Goal: Transaction & Acquisition: Purchase product/service

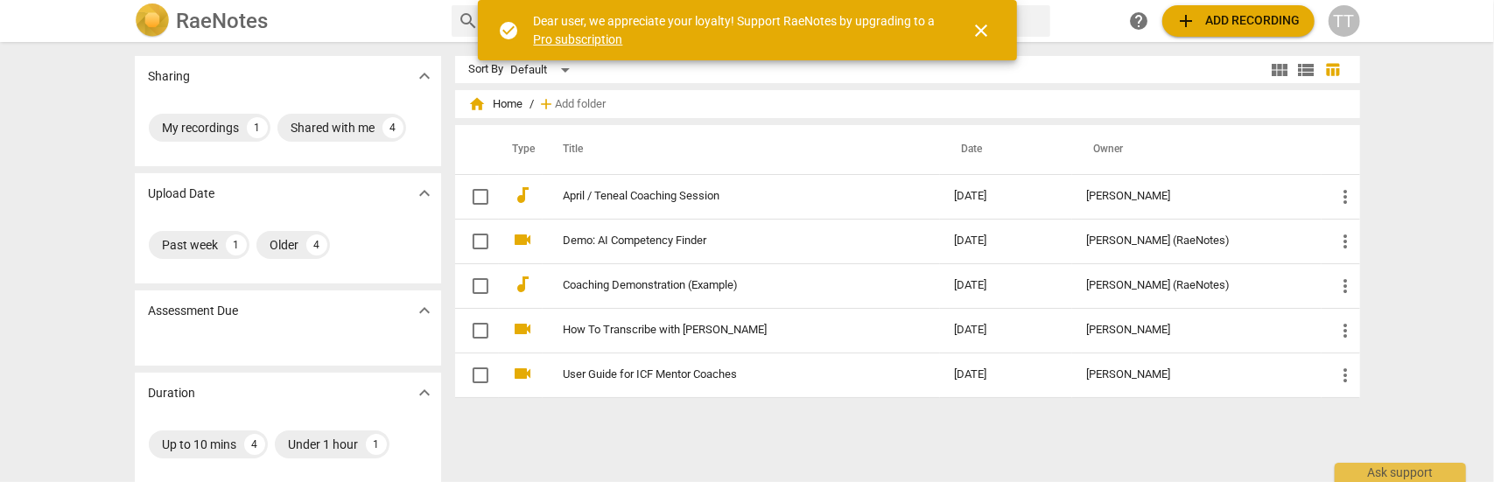
click at [985, 25] on span "close" at bounding box center [981, 30] width 21 height 21
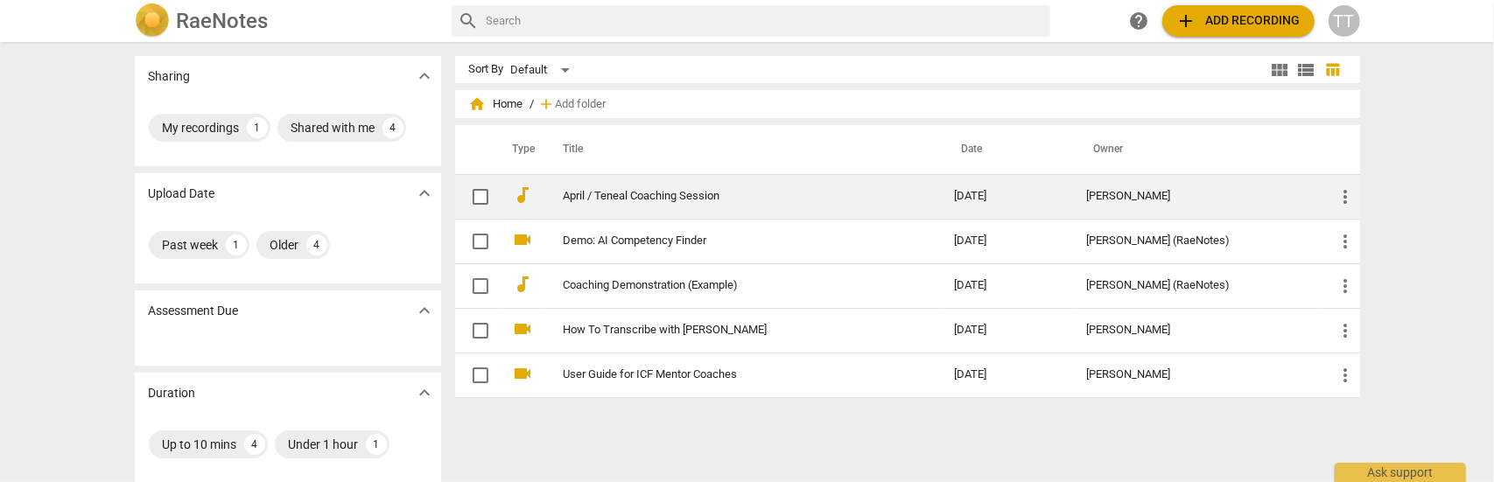
click at [1345, 197] on span "more_vert" at bounding box center [1345, 196] width 21 height 21
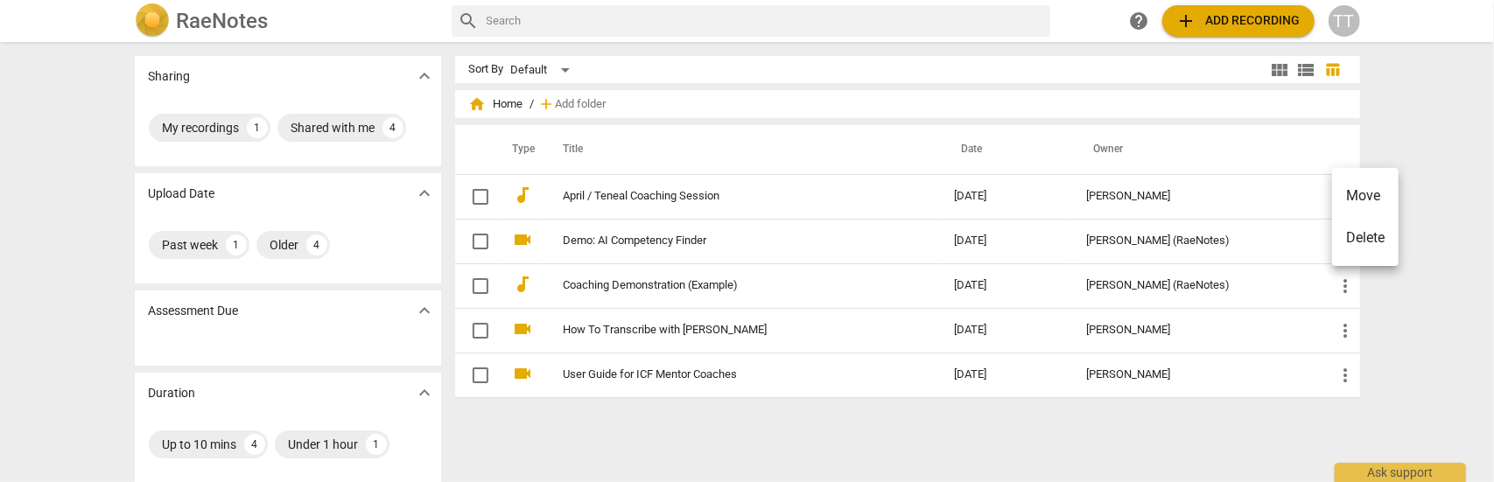
click at [564, 426] on div at bounding box center [747, 241] width 1494 height 482
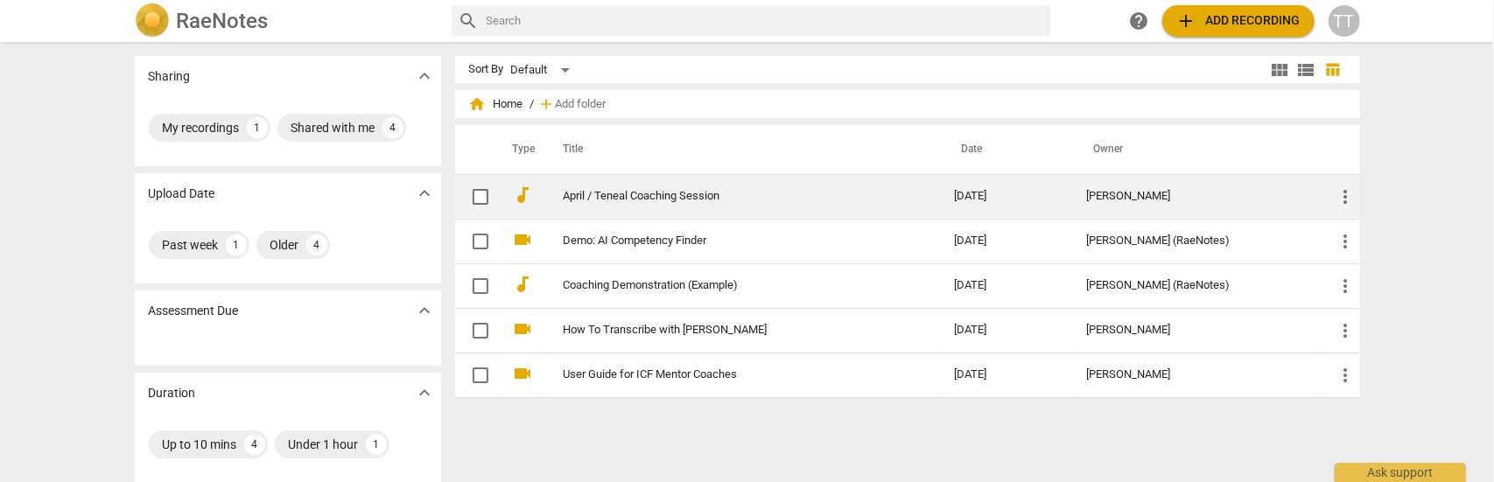
click at [479, 194] on input "checkbox" at bounding box center [480, 196] width 37 height 21
checkbox input "false"
click at [602, 199] on link "April / Teneal Coaching Session" at bounding box center [726, 196] width 327 height 13
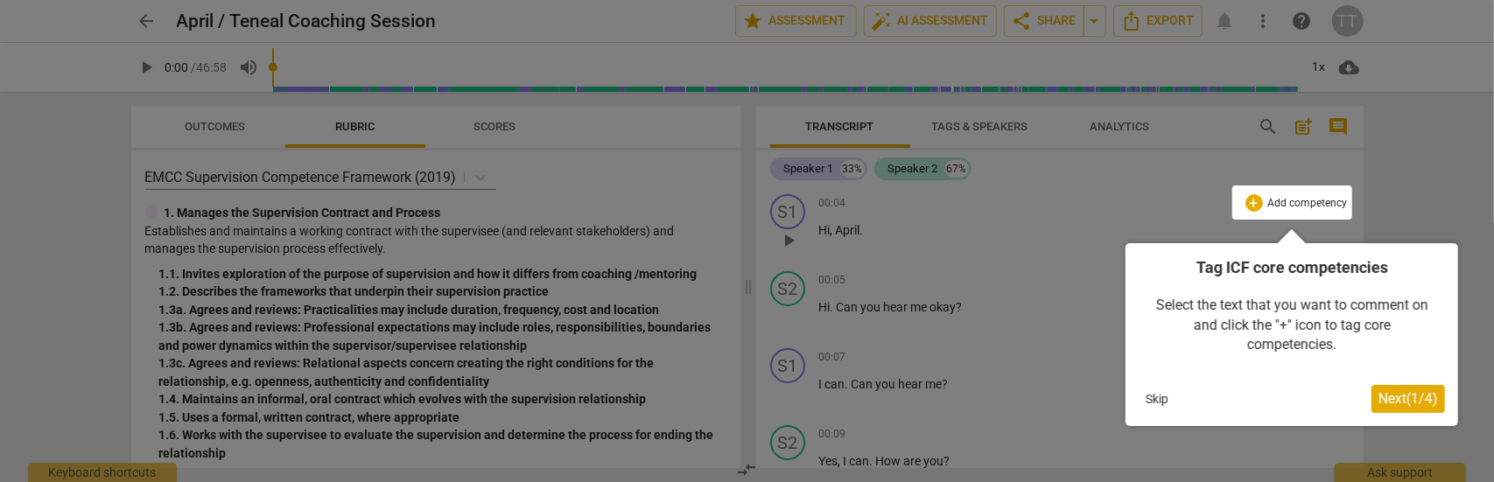
click at [1155, 398] on button "Skip" at bounding box center [1156, 399] width 37 height 26
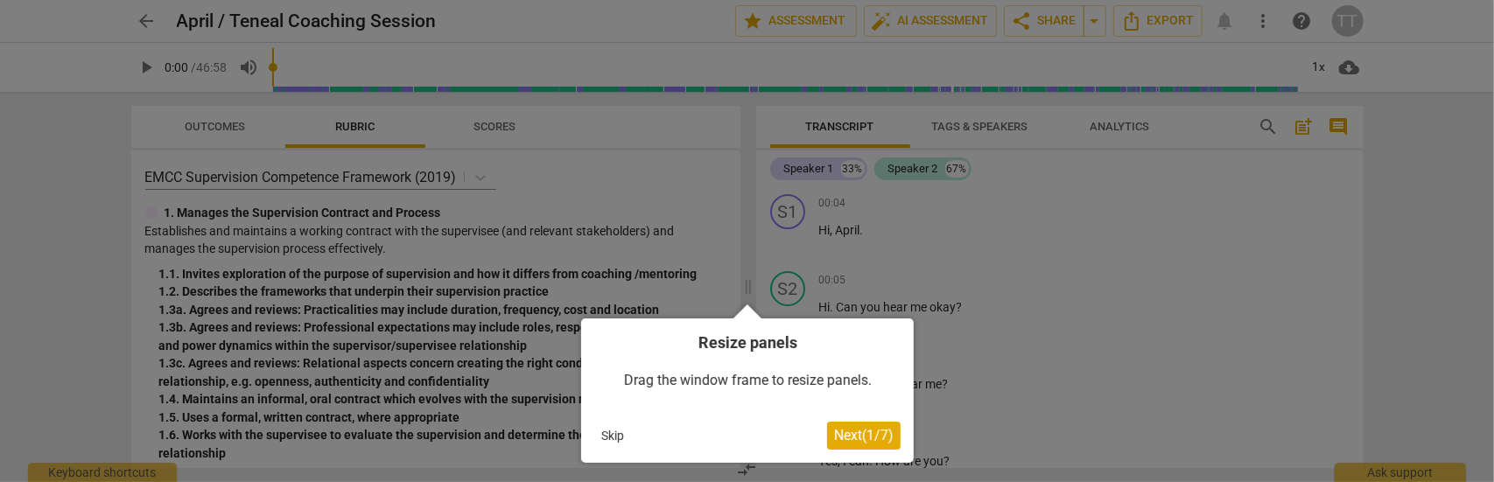
click at [606, 437] on button "Skip" at bounding box center [612, 436] width 37 height 26
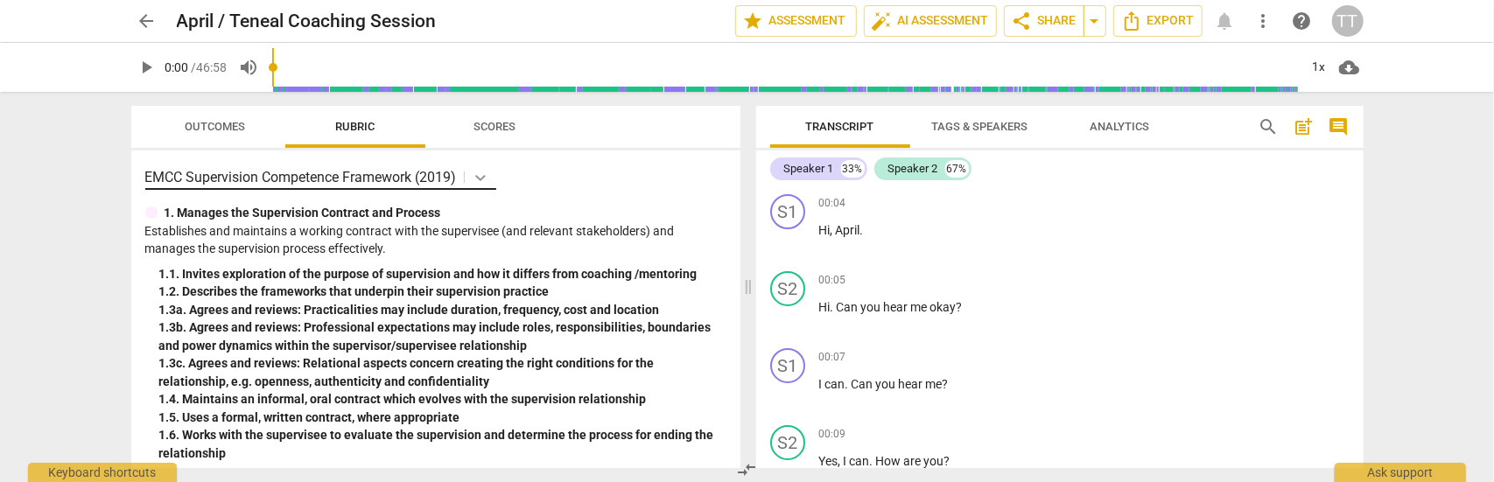
click at [481, 179] on icon at bounding box center [480, 177] width 17 height 17
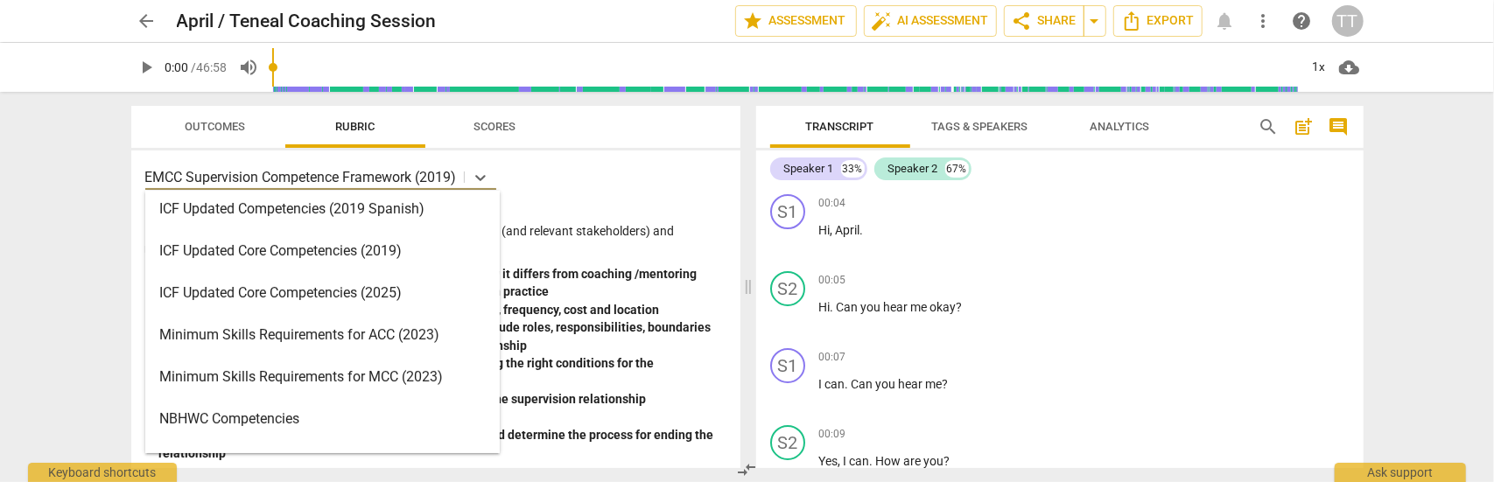
scroll to position [298, 0]
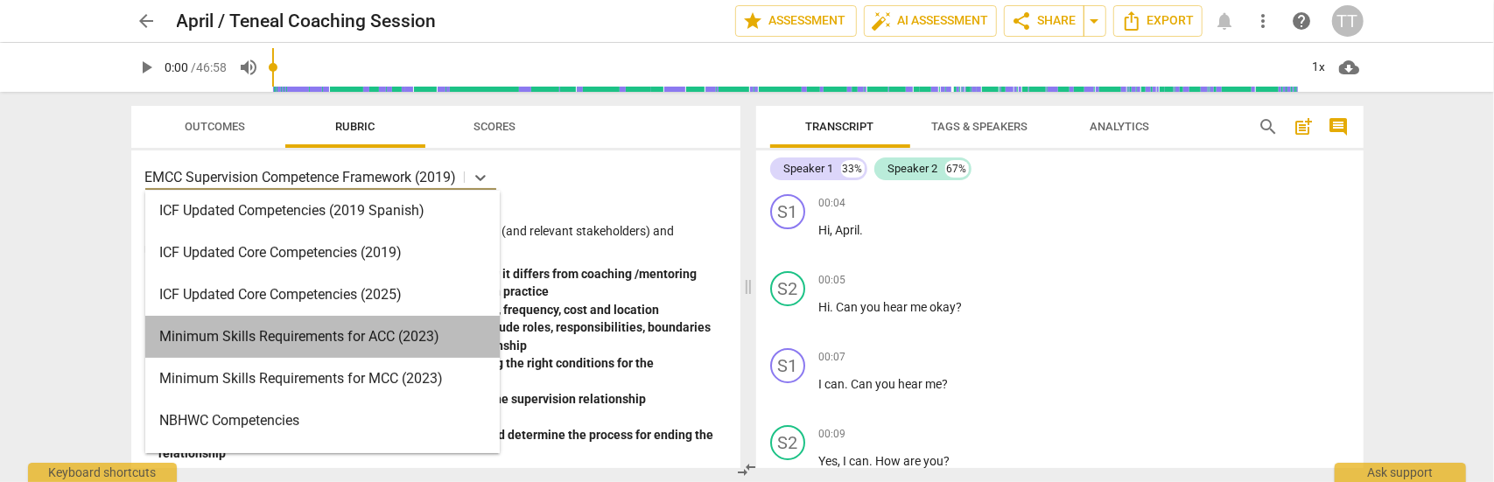
click at [352, 337] on div "Minimum Skills Requirements for ACC (2023)" at bounding box center [322, 337] width 354 height 42
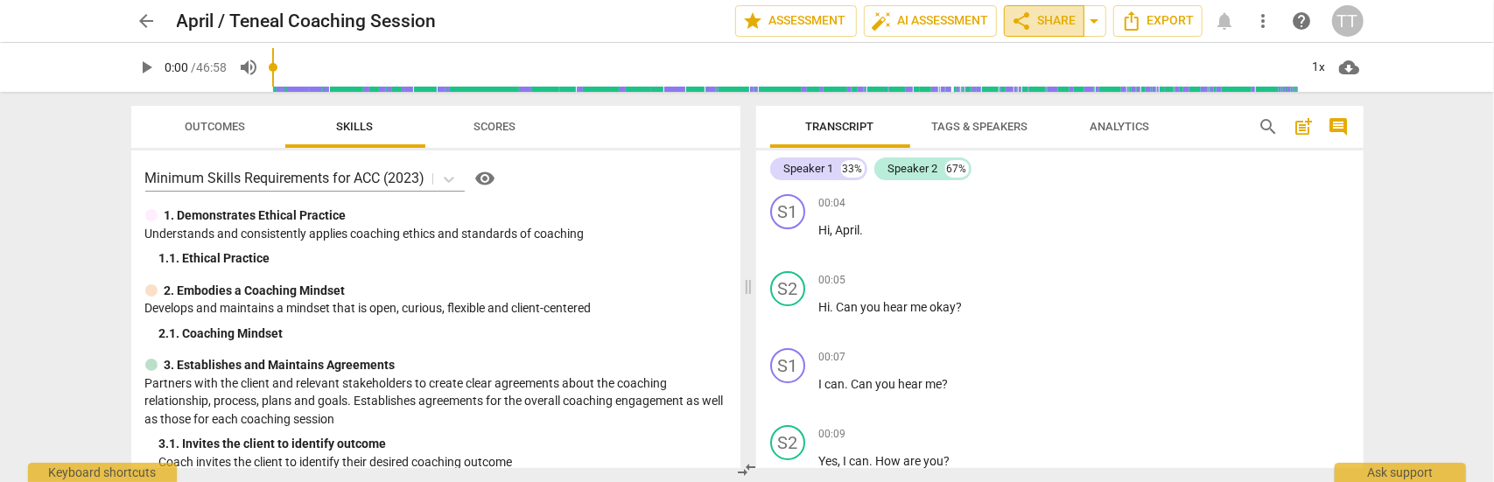
click at [1059, 24] on span "share Share" at bounding box center [1043, 20] width 65 height 21
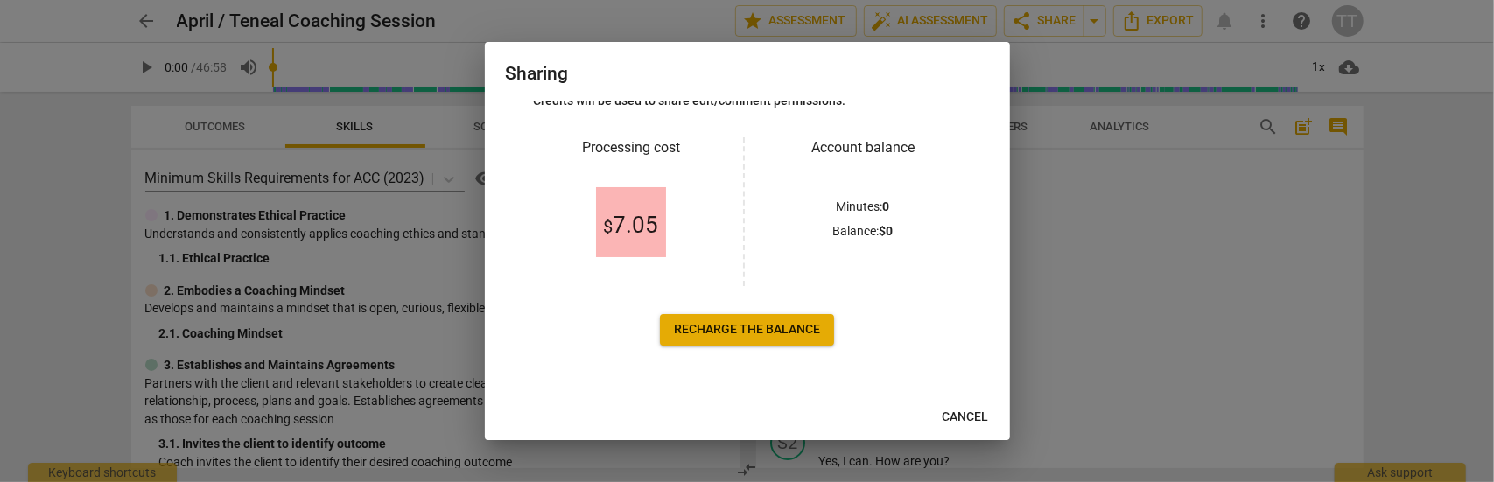
scroll to position [0, 0]
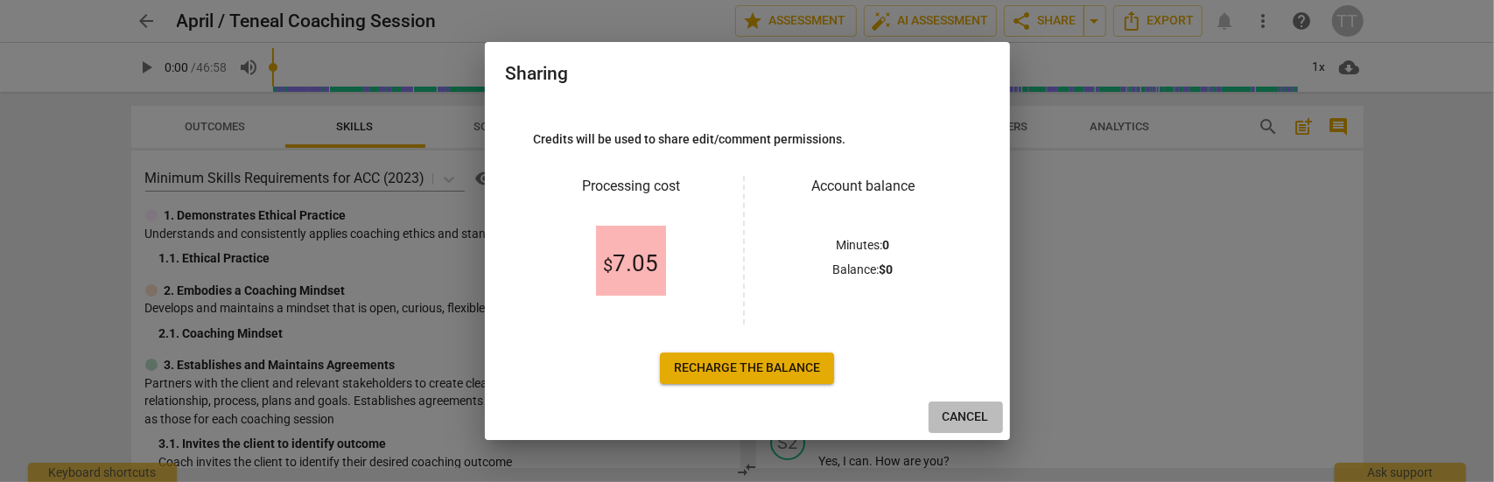
click at [958, 414] on span "Cancel" at bounding box center [965, 417] width 46 height 17
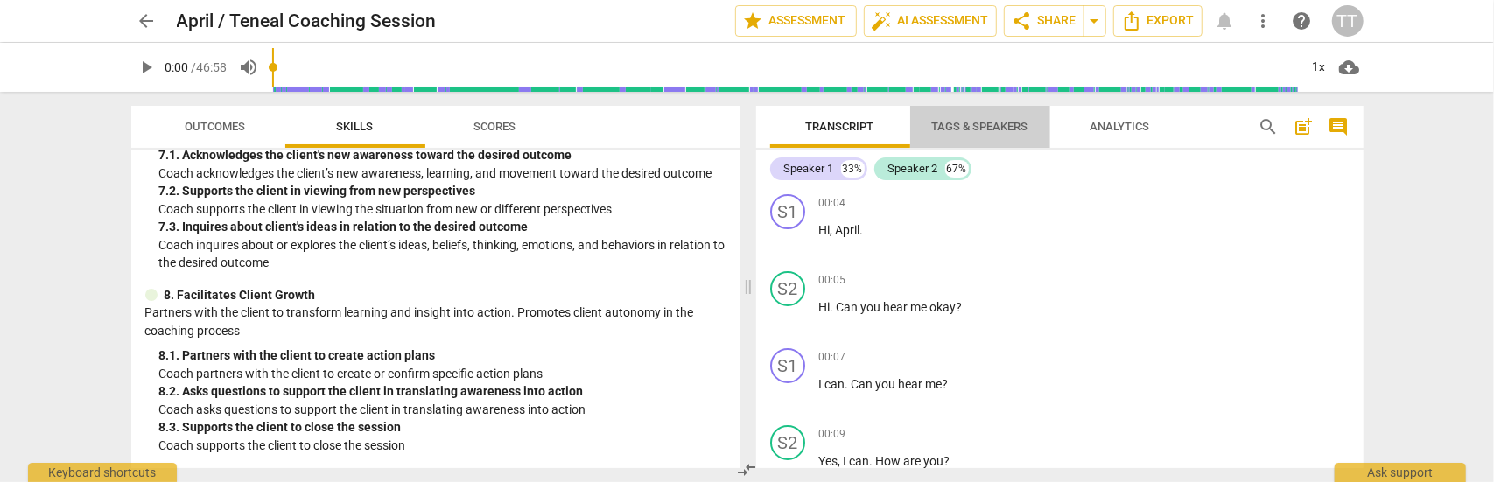
click at [969, 128] on span "Tags & Speakers" at bounding box center [980, 126] width 96 height 13
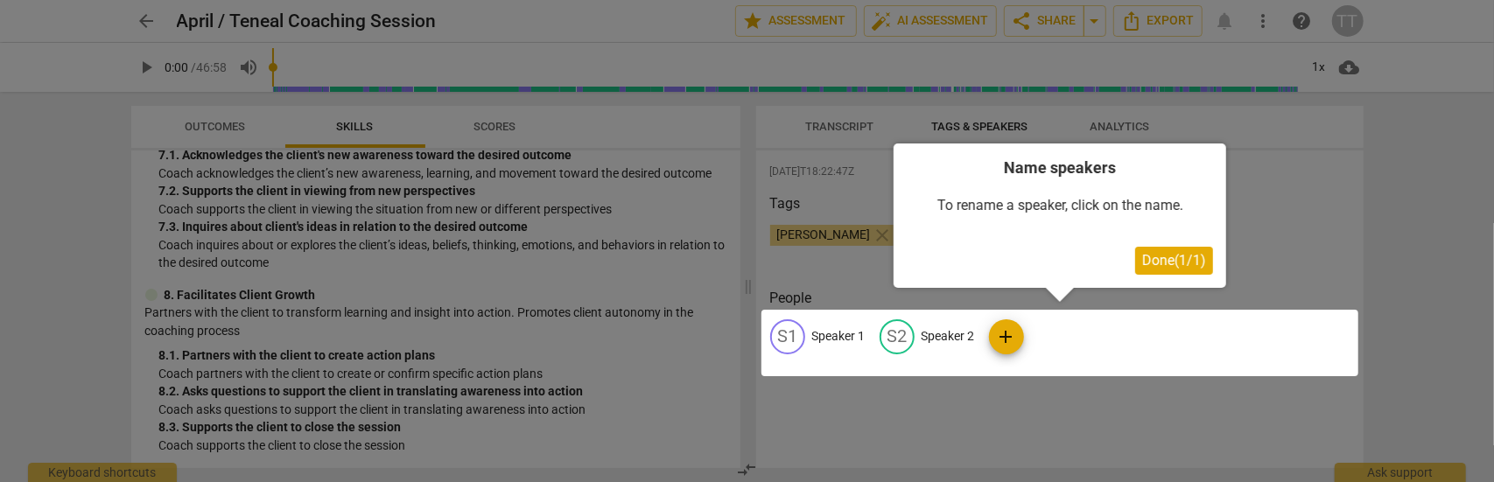
click at [1157, 256] on span "Done ( 1 / 1 )" at bounding box center [1174, 260] width 64 height 17
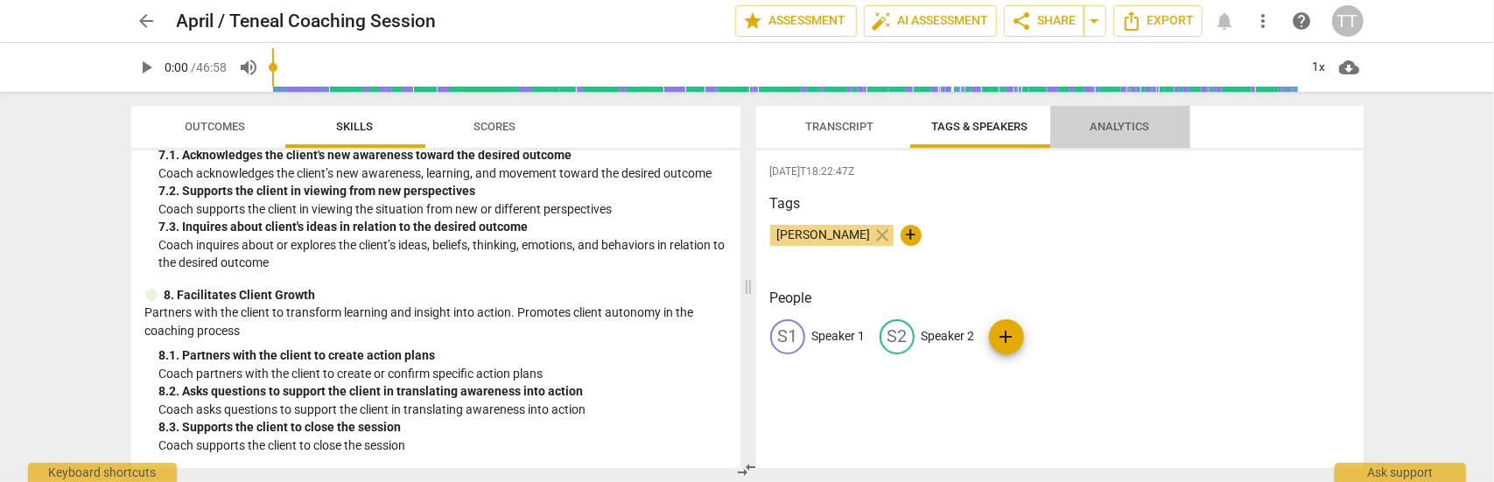
click at [1109, 127] on span "Analytics" at bounding box center [1119, 126] width 59 height 13
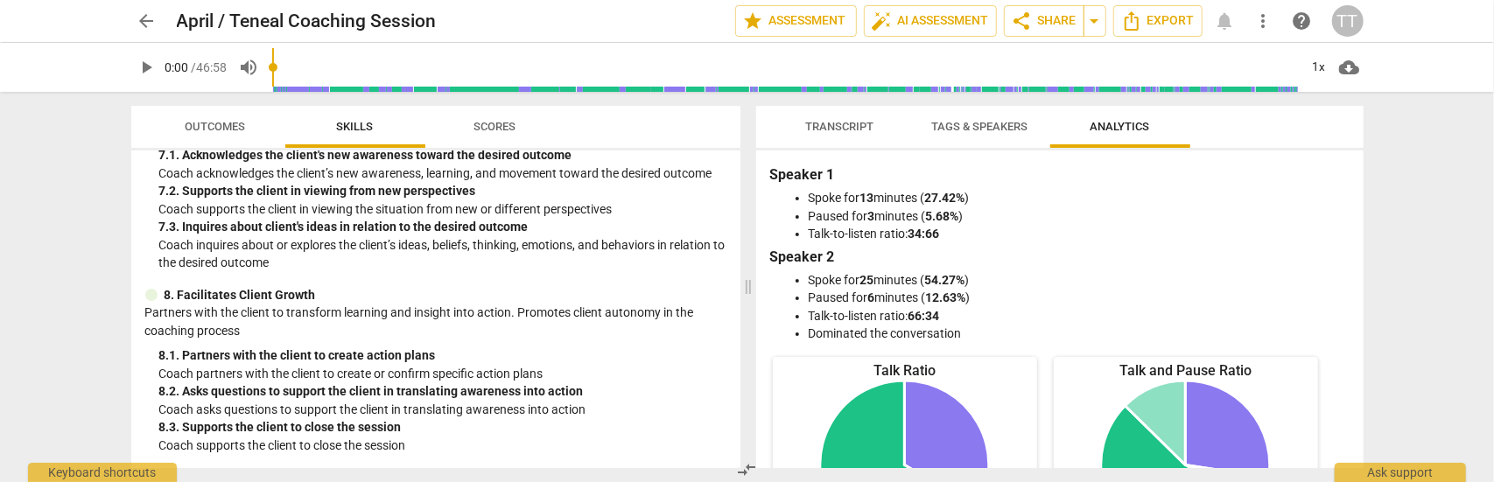
click at [830, 132] on span "Transcript" at bounding box center [840, 126] width 68 height 13
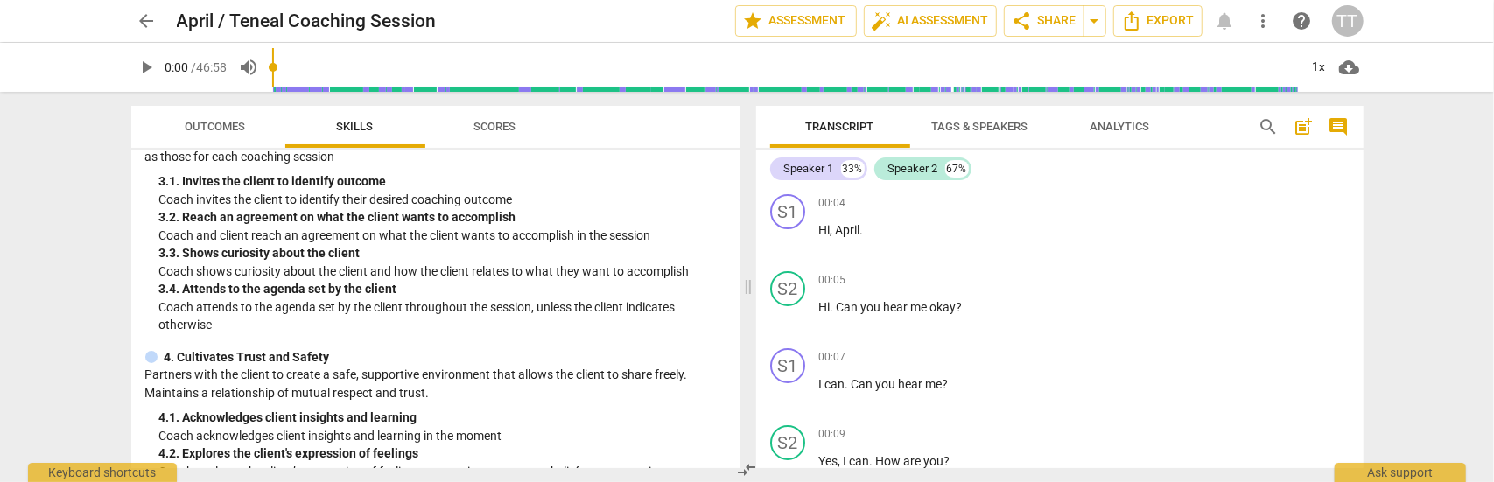
scroll to position [350, 0]
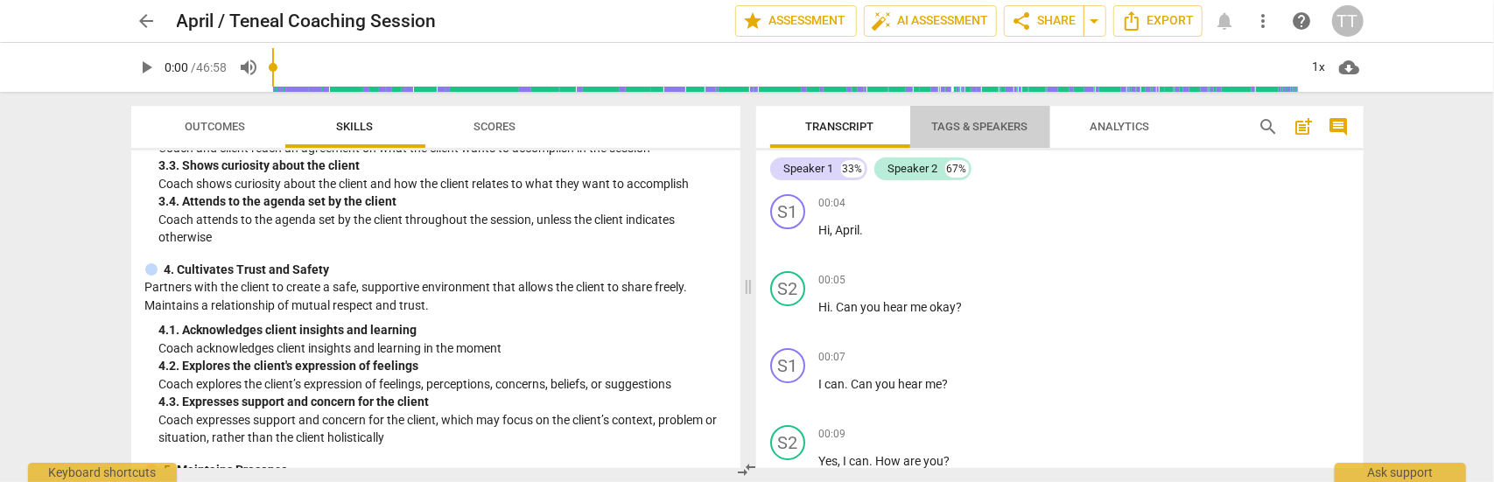
click at [1001, 124] on span "Tags & Speakers" at bounding box center [980, 126] width 96 height 13
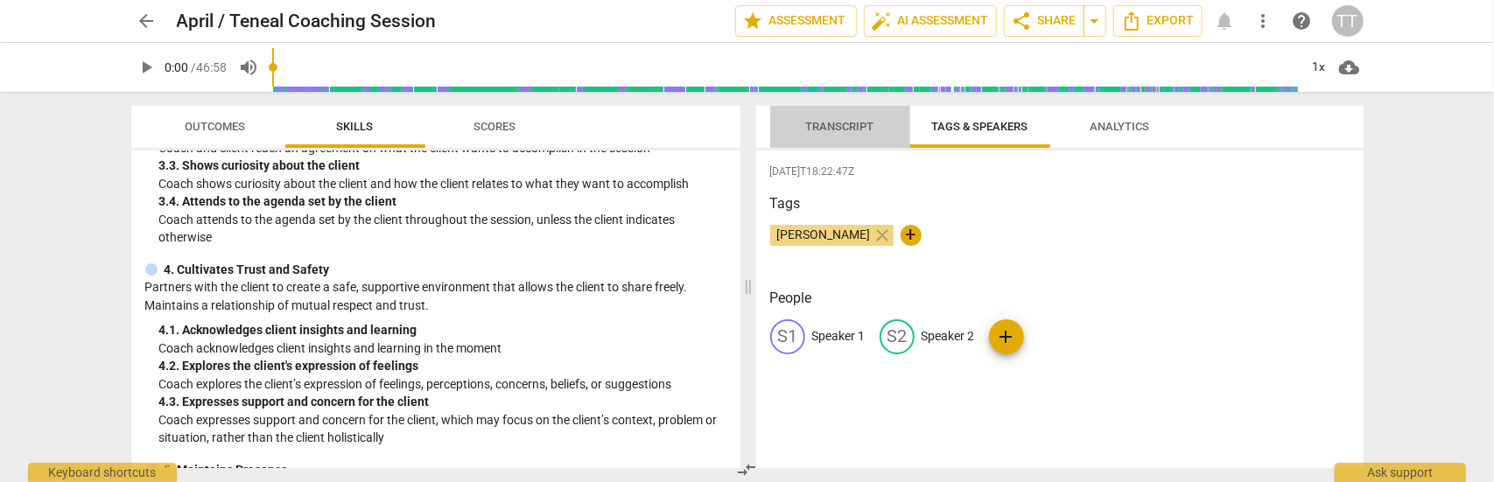
click at [842, 130] on span "Transcript" at bounding box center [840, 126] width 68 height 13
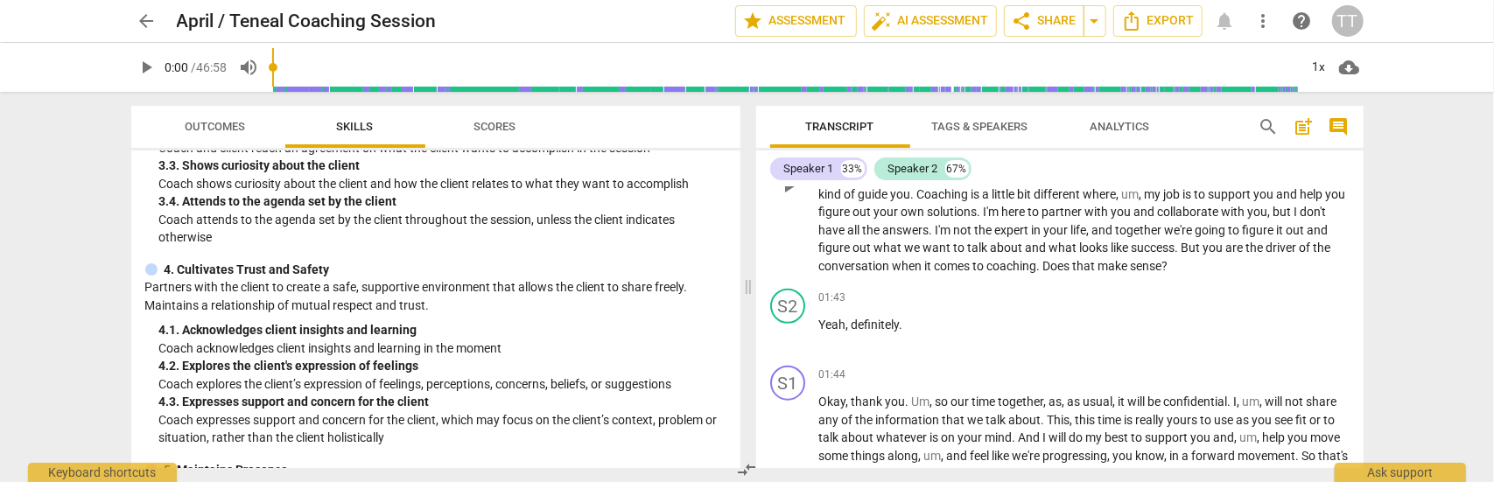
scroll to position [1137, 0]
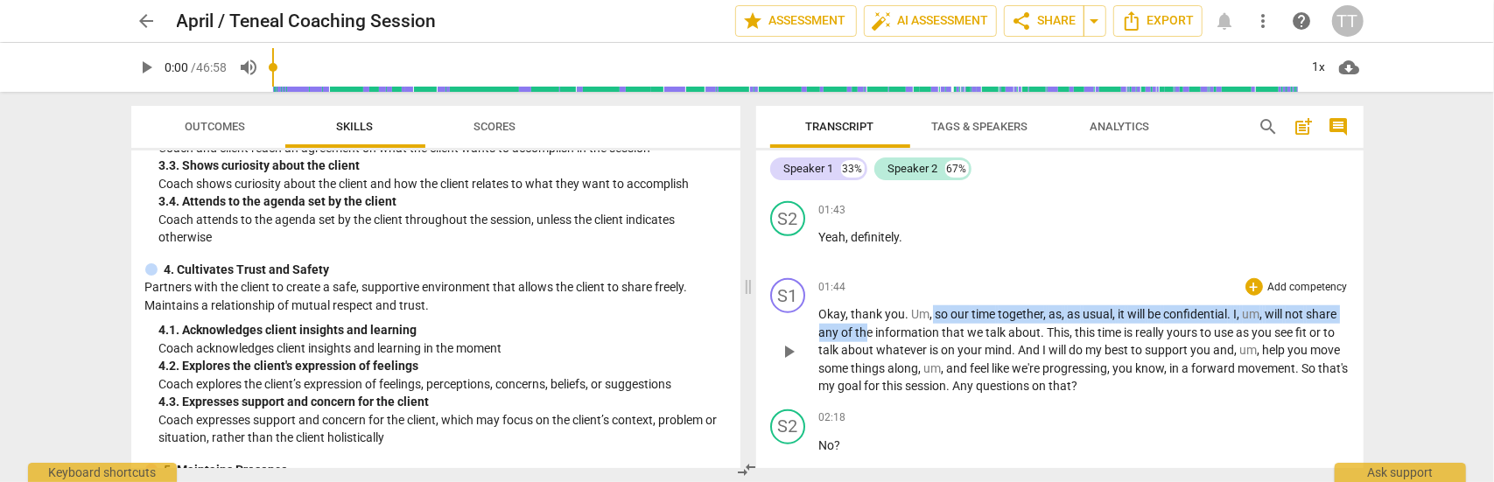
drag, startPoint x: 864, startPoint y: 331, endPoint x: 931, endPoint y: 322, distance: 67.1
click at [931, 322] on p "Okay , thank you . Um , so our time together , as , as usual , it will be confi…" at bounding box center [1084, 350] width 530 height 90
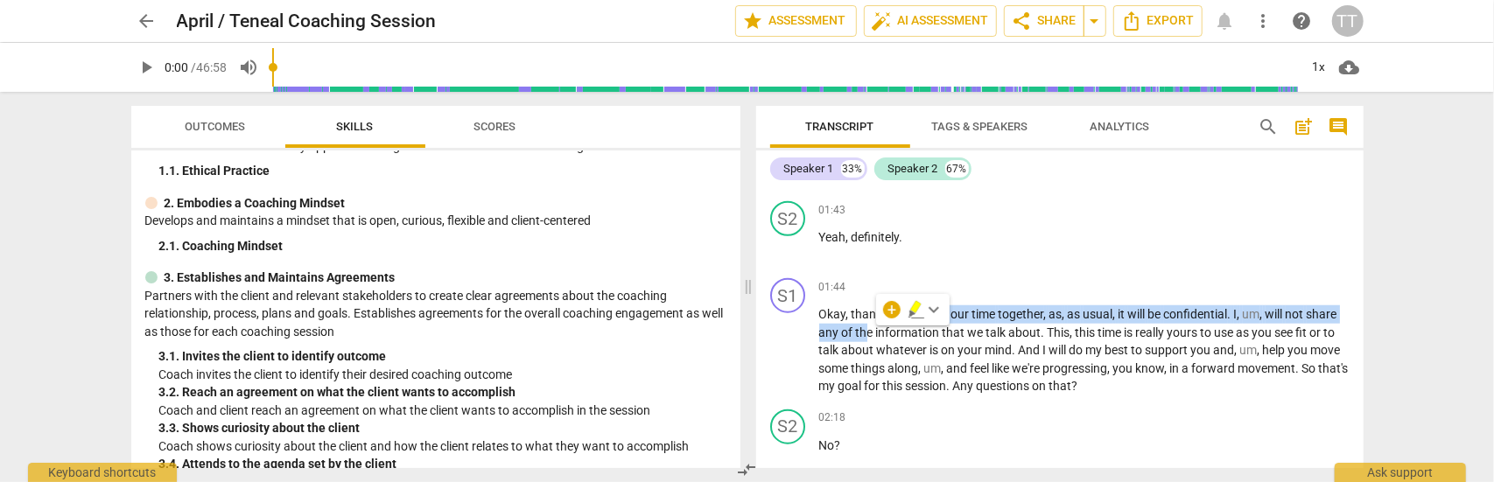
scroll to position [0, 0]
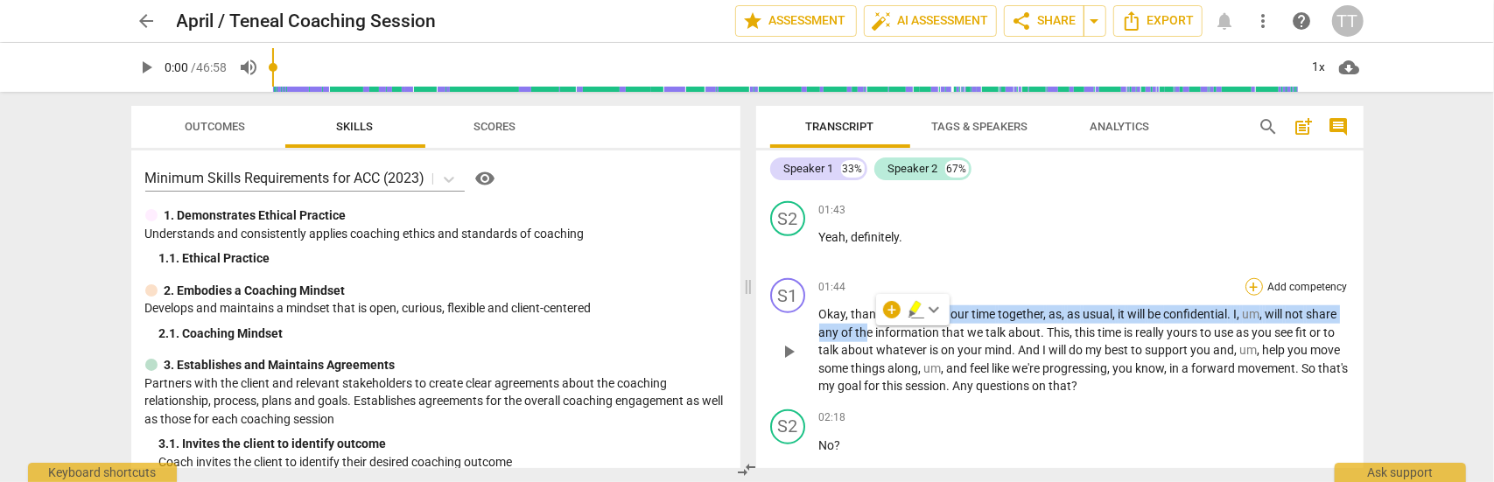
click at [1249, 284] on div "+" at bounding box center [1253, 286] width 17 height 17
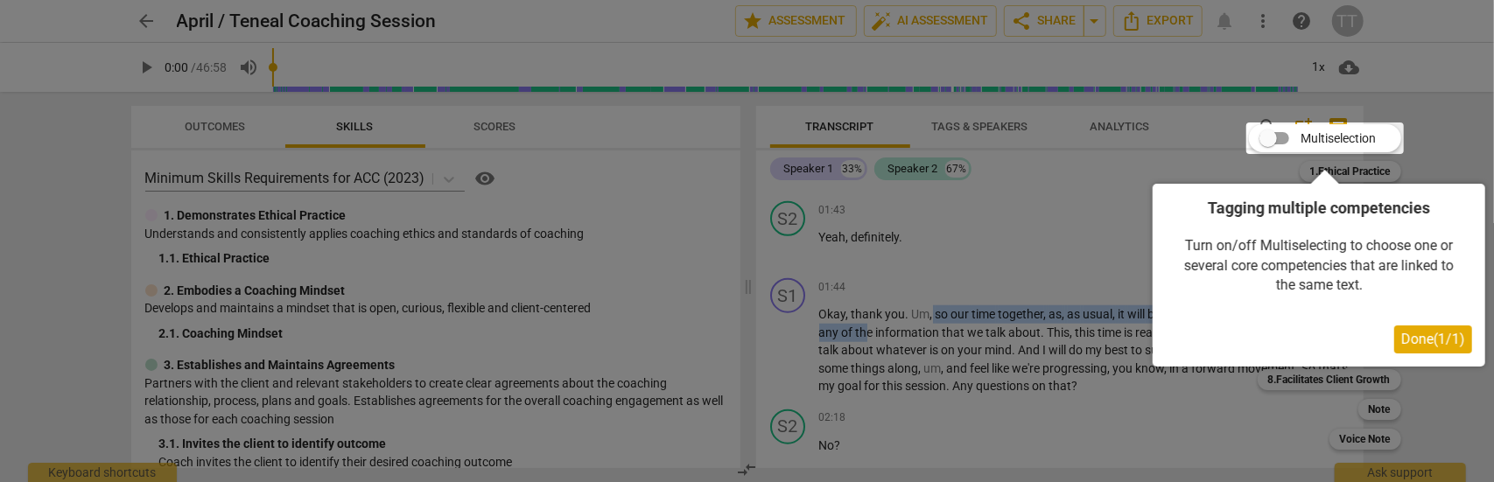
click at [1424, 340] on span "Done ( 1 / 1 )" at bounding box center [1433, 339] width 64 height 17
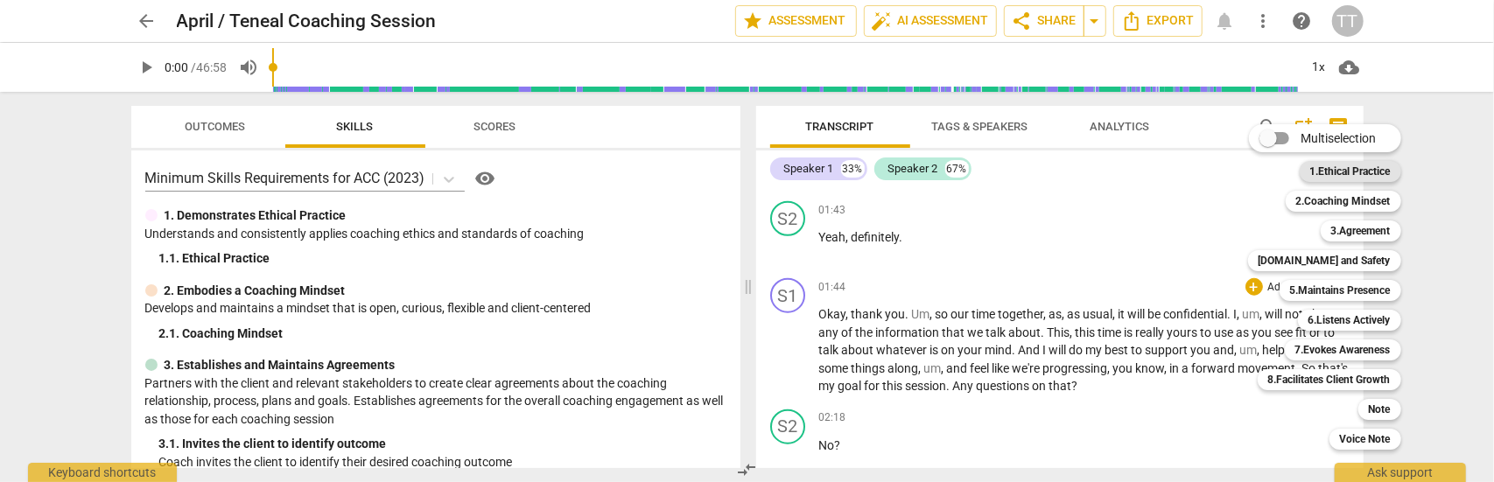
click at [1335, 174] on b "1.Ethical Practice" at bounding box center [1350, 171] width 80 height 21
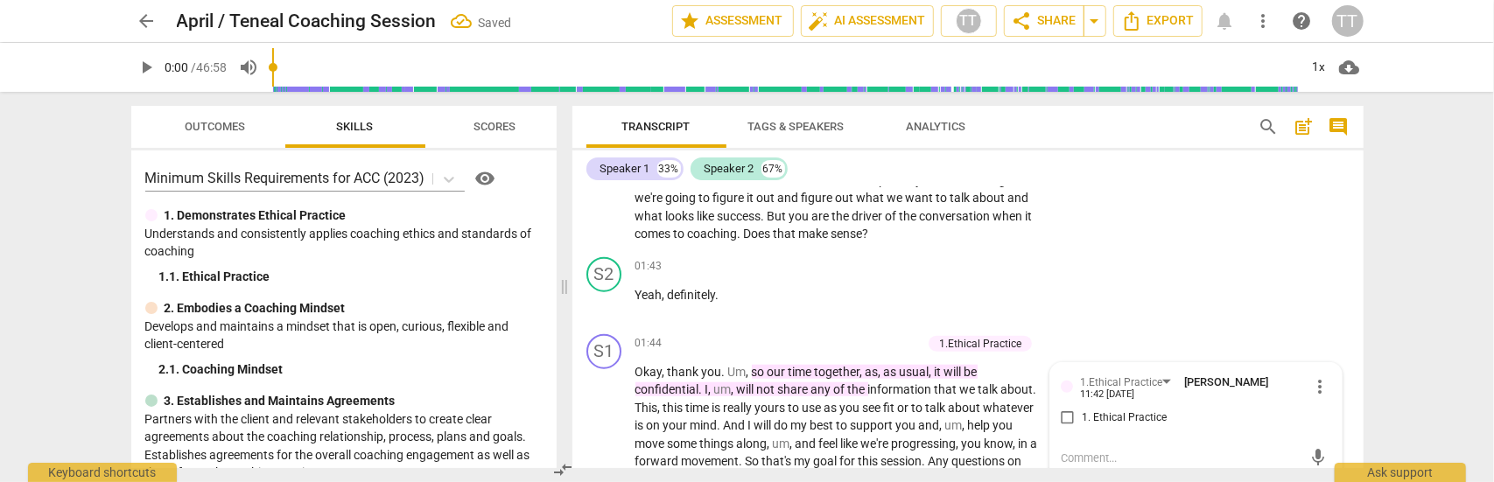
scroll to position [1146, 0]
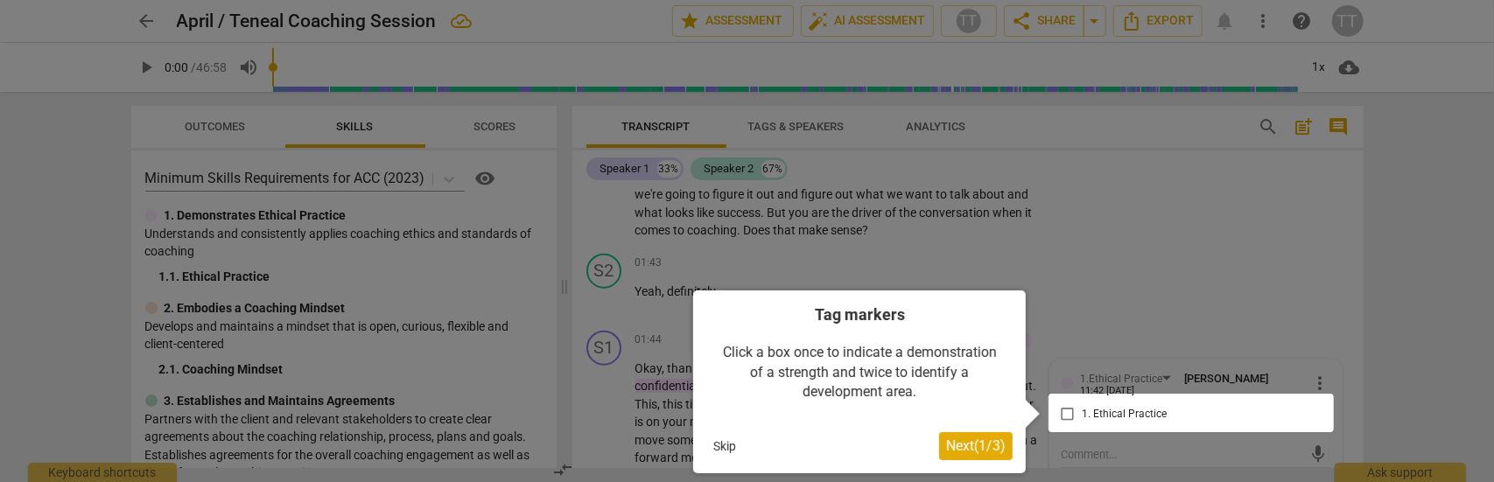
click at [953, 448] on span "Next ( 1 / 3 )" at bounding box center [975, 445] width 59 height 17
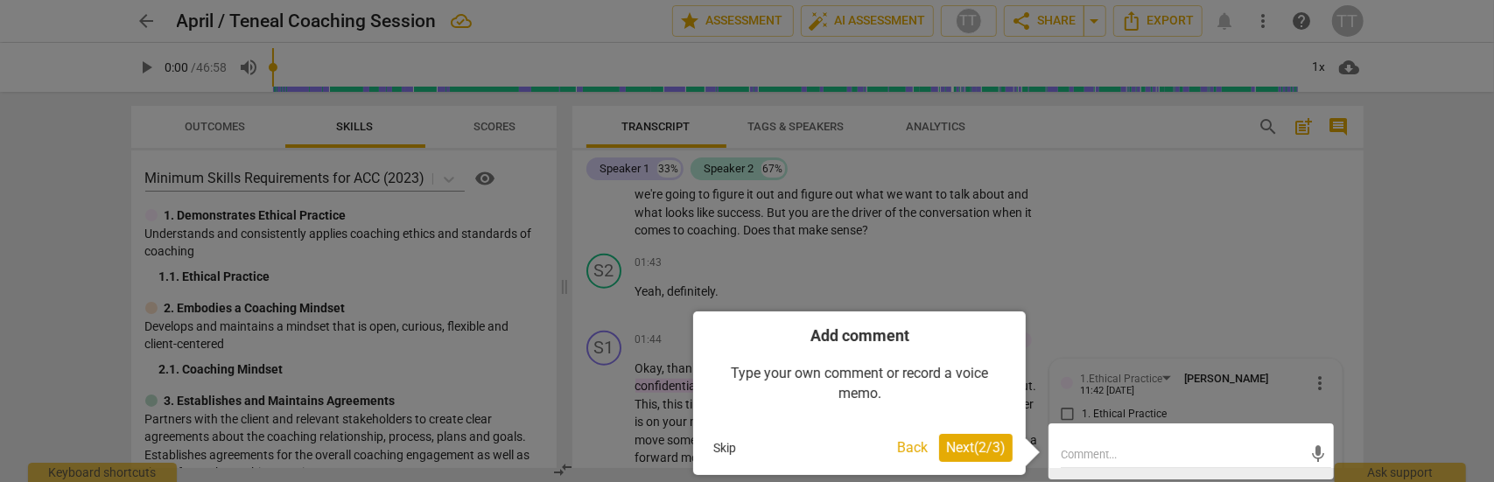
click at [953, 448] on span "Next ( 2 / 3 )" at bounding box center [975, 447] width 59 height 17
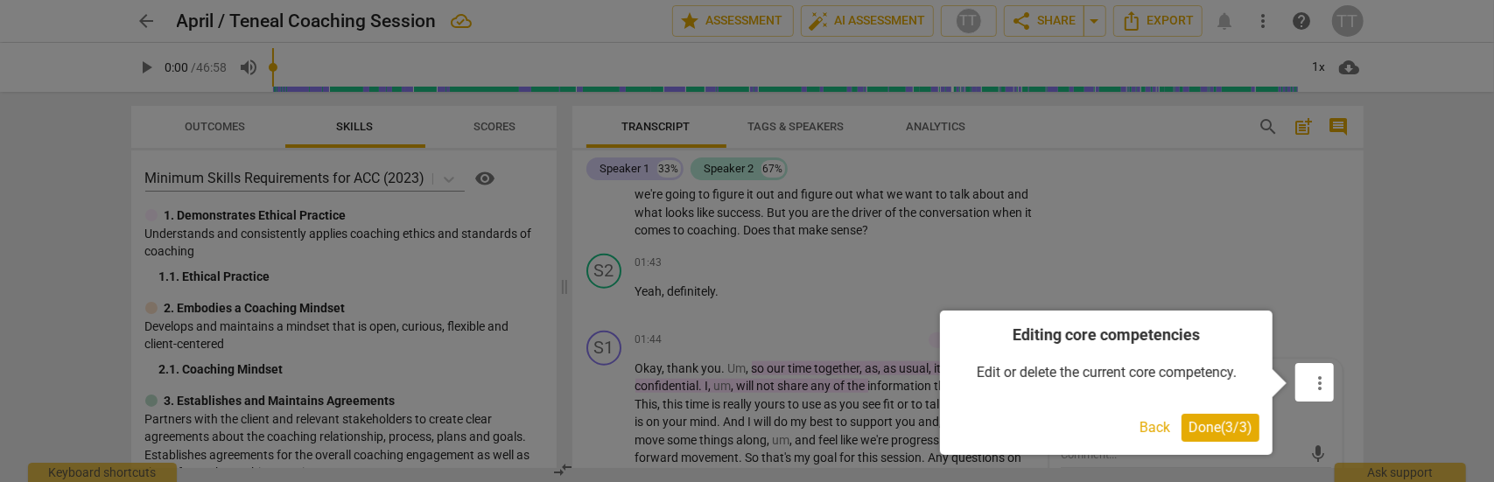
click at [1151, 430] on button "Back" at bounding box center [1154, 428] width 45 height 28
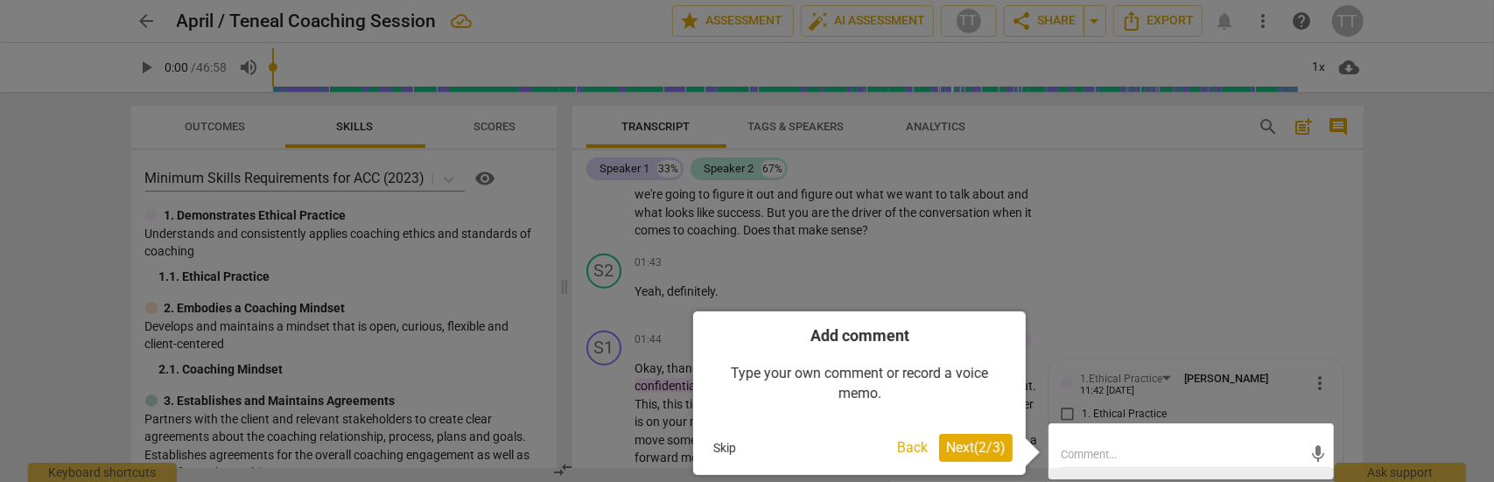
click at [966, 451] on span "Next ( 2 / 3 )" at bounding box center [975, 447] width 59 height 17
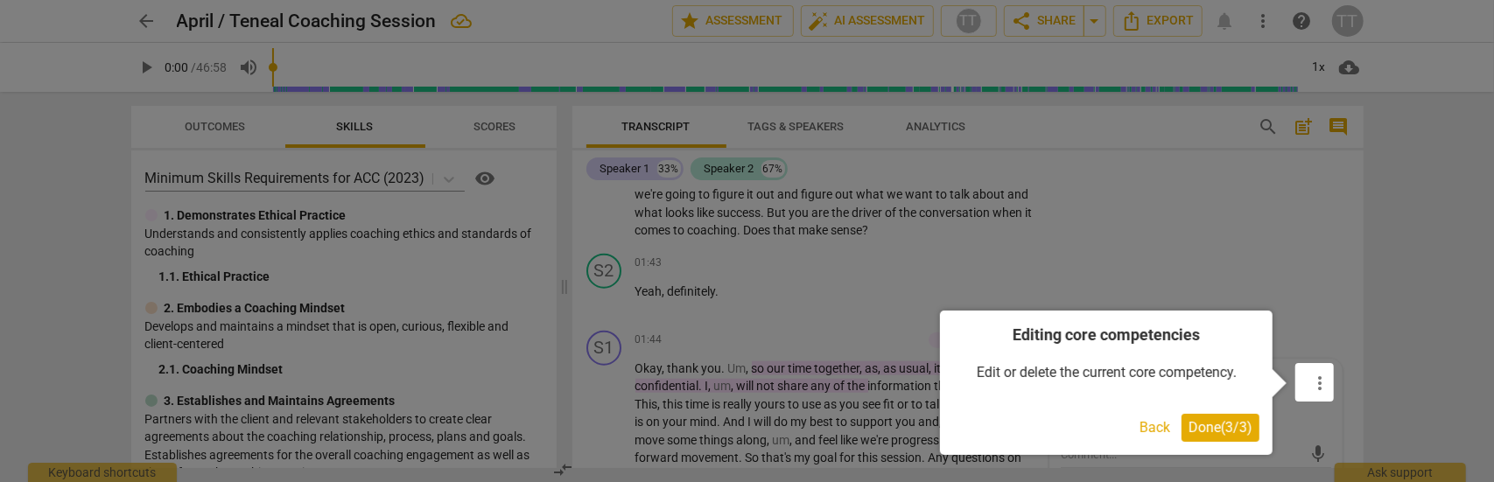
click at [1202, 426] on span "Done ( 3 / 3 )" at bounding box center [1220, 427] width 64 height 17
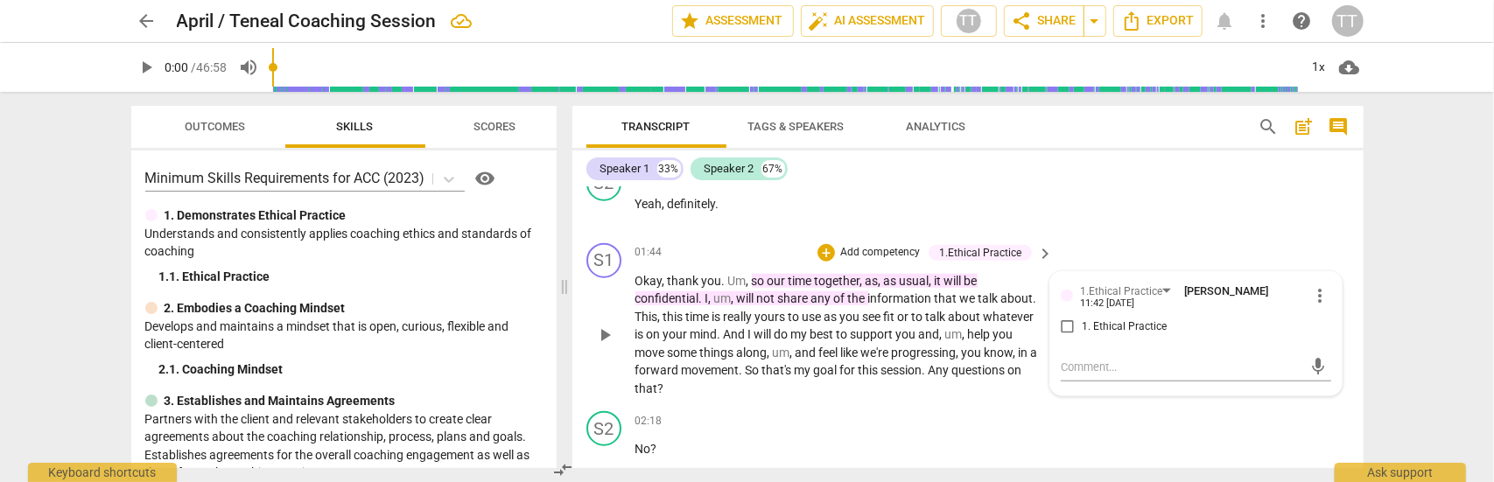
scroll to position [971, 0]
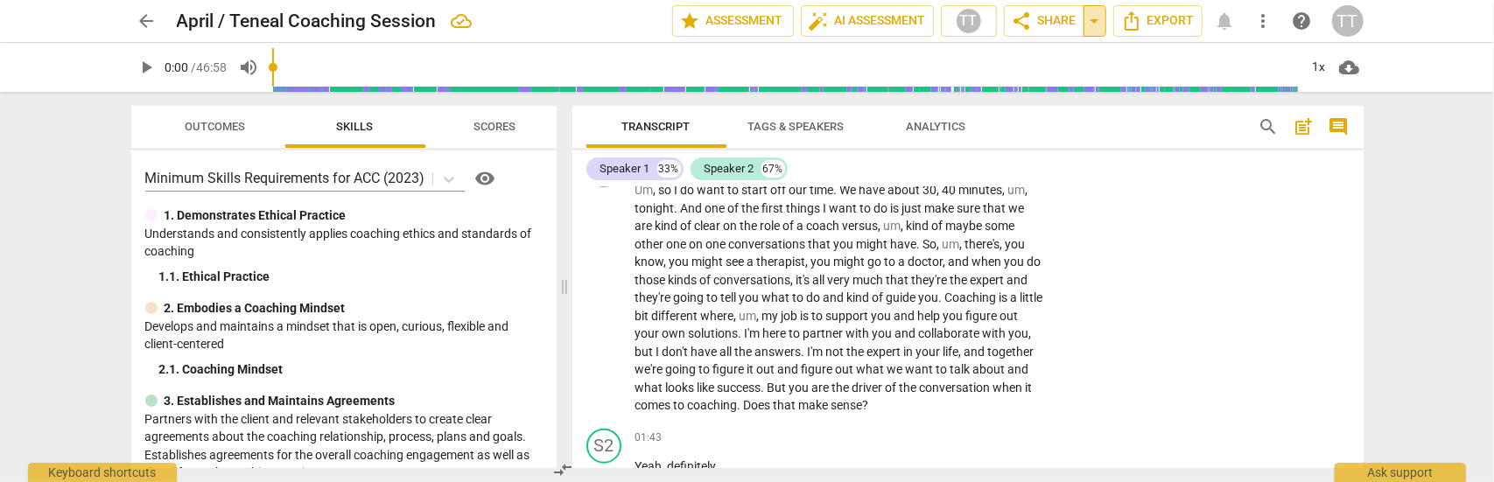
click at [1099, 18] on span "arrow_drop_down" at bounding box center [1094, 20] width 21 height 21
click at [1037, 20] on span "share Share" at bounding box center [1043, 20] width 65 height 21
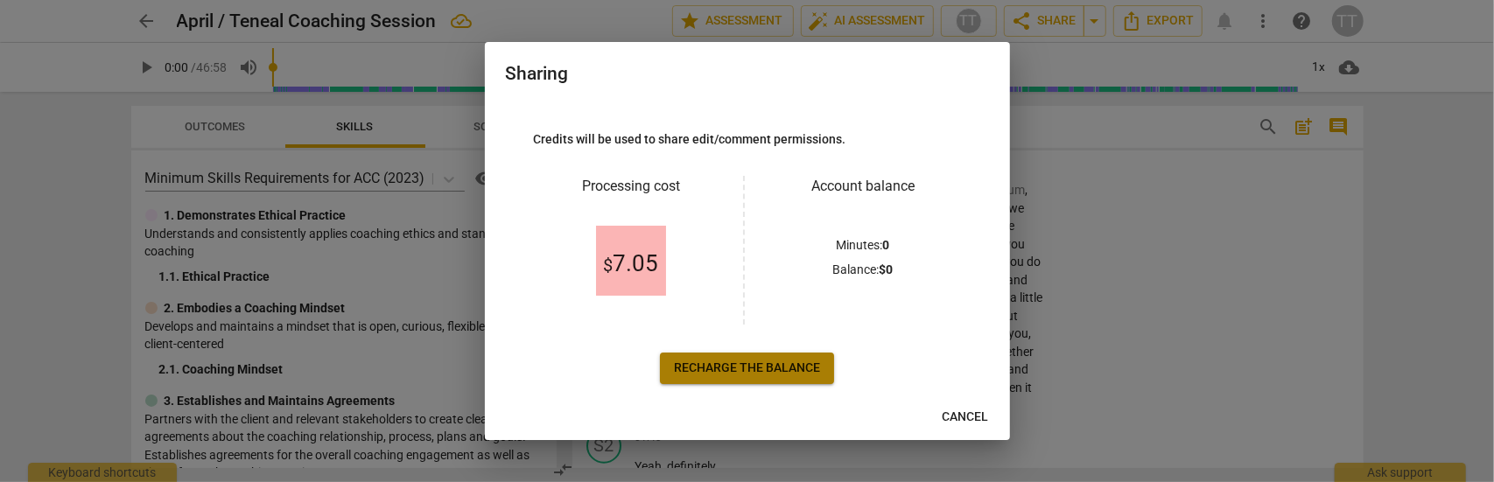
click at [723, 372] on span "Recharge the balance" at bounding box center [747, 368] width 146 height 17
